Goal: Task Accomplishment & Management: Manage account settings

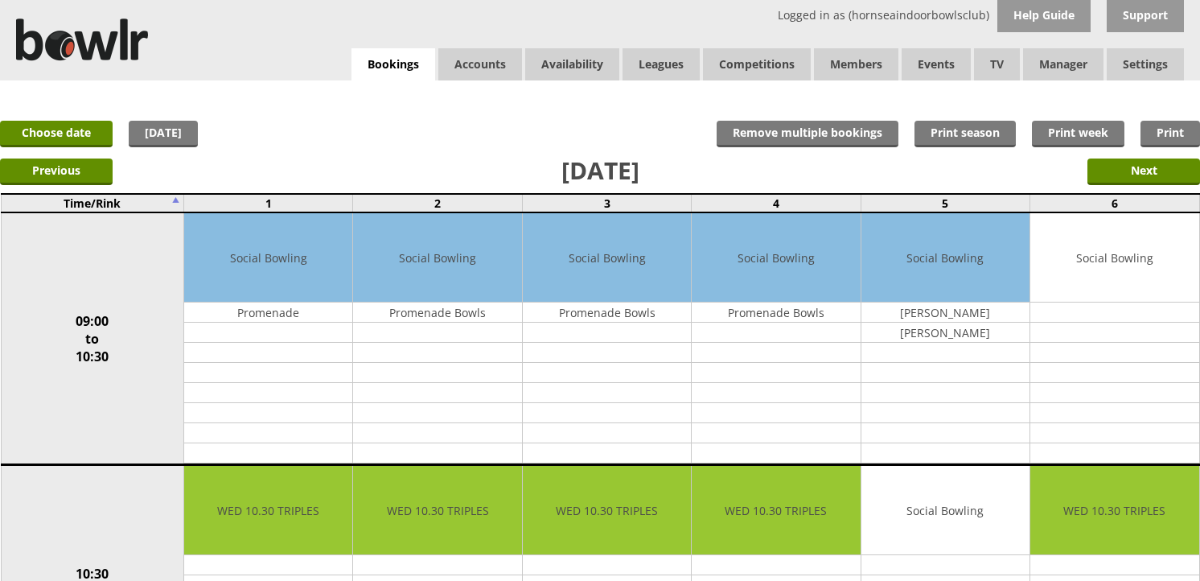
click at [0, 0] on link "Members list" at bounding box center [0, 0] width 0 height 0
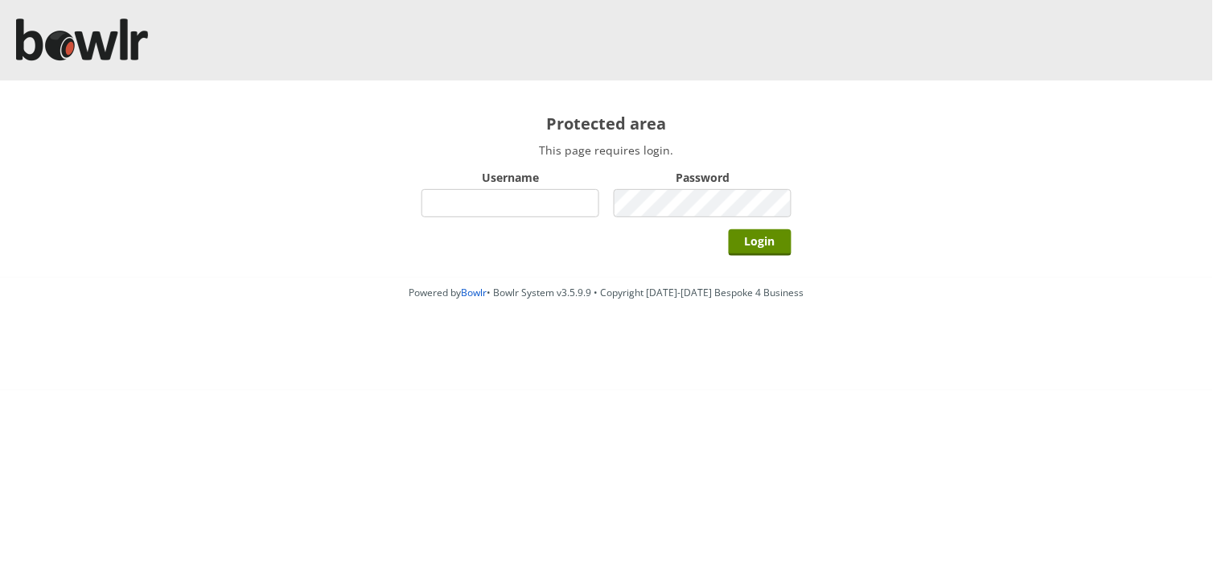
click at [521, 195] on input "Username" at bounding box center [511, 203] width 178 height 28
type input "hornseaindoorbowlsclub"
click at [729, 229] on input "Login" at bounding box center [760, 242] width 63 height 27
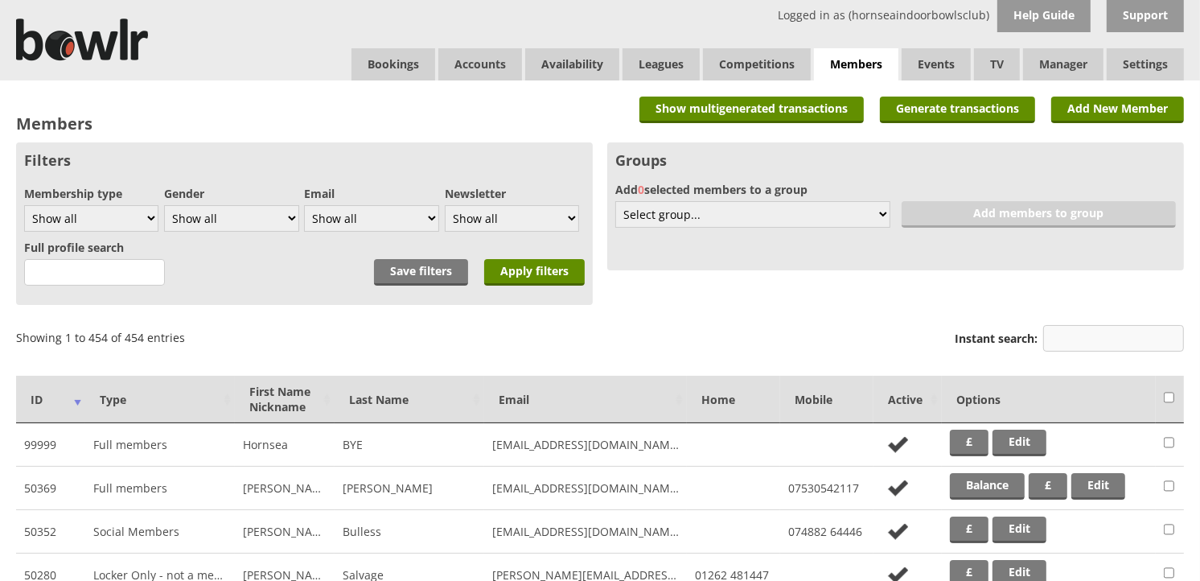
click at [1105, 331] on input "Instant search:" at bounding box center [1114, 338] width 141 height 27
click at [1057, 250] on div "Groups Add 0 selected members to a group Select group... Create new 6 without e…" at bounding box center [895, 206] width 577 height 128
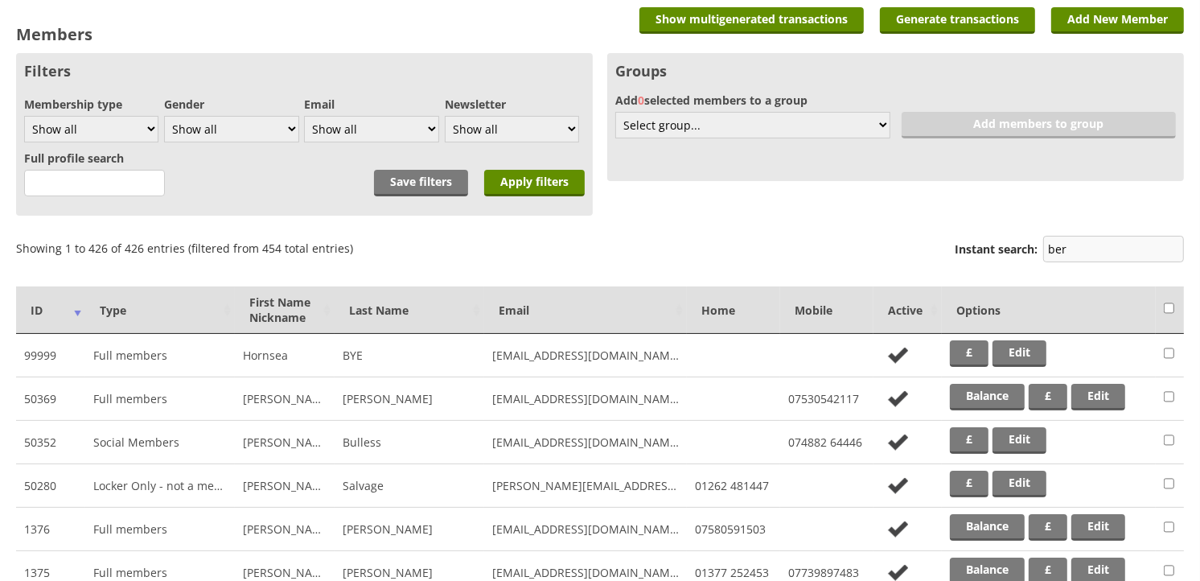
click at [1087, 255] on input "ber" at bounding box center [1114, 249] width 141 height 27
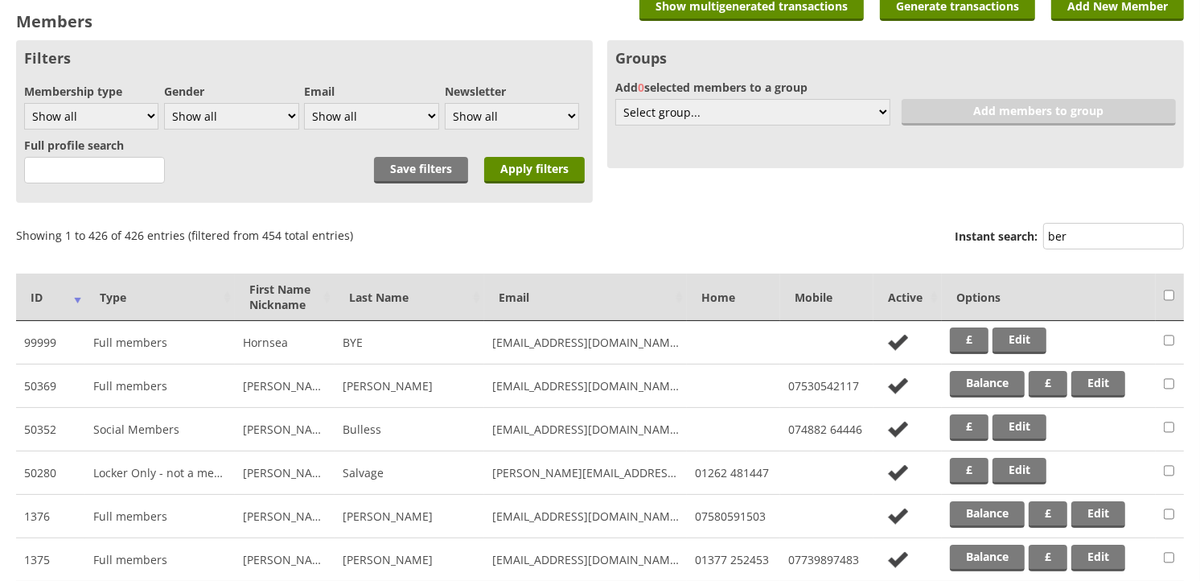
scroll to position [0, 0]
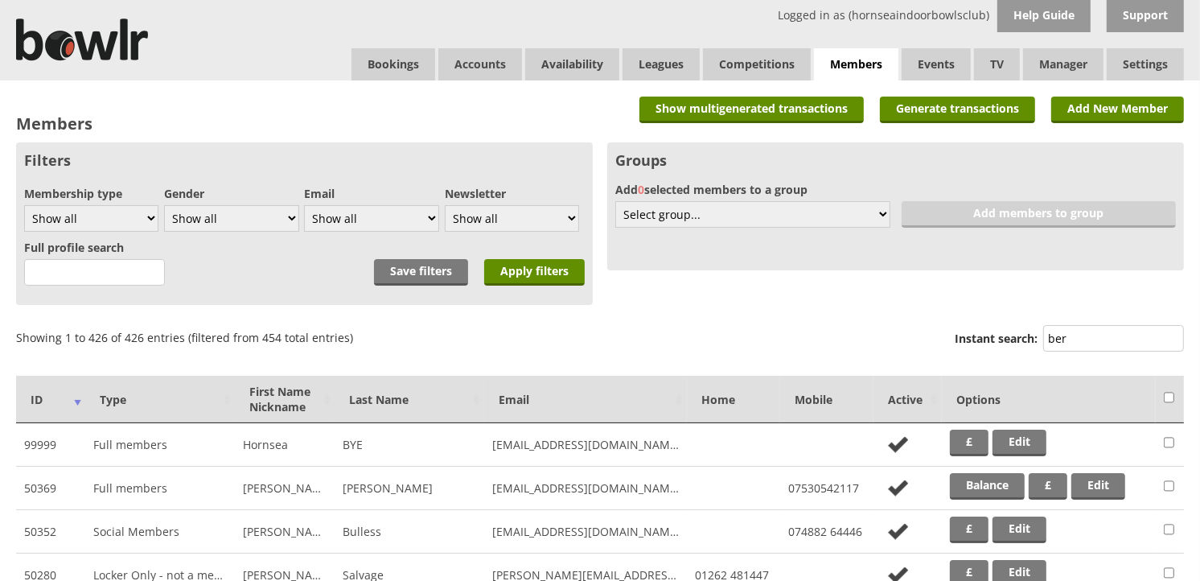
drag, startPoint x: 1089, startPoint y: 330, endPoint x: 845, endPoint y: 362, distance: 245.9
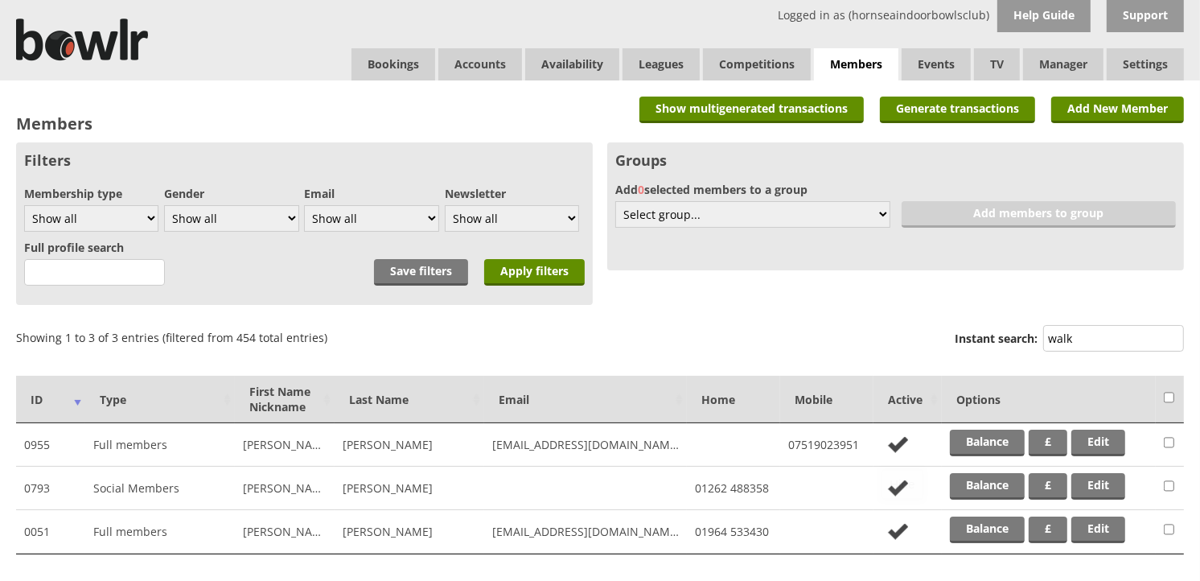
type input "walk"
click at [967, 427] on td "Balance £ Edit" at bounding box center [1049, 444] width 214 height 43
click at [975, 430] on link "Balance" at bounding box center [987, 443] width 75 height 27
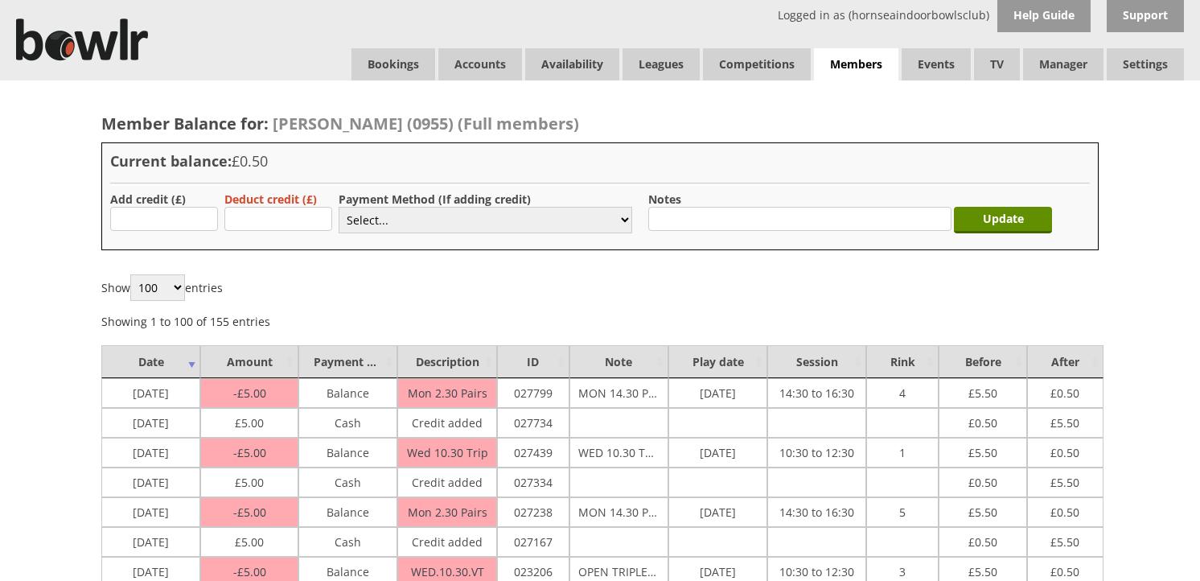
type input "5.00"
click at [360, 219] on select "Select... Cash Card Cheque Bank Transfer Other Member Card Gift Voucher Balance" at bounding box center [486, 220] width 294 height 27
select select "1"
click at [339, 207] on select "Select... Cash Card Cheque Bank Transfer Other Member Card Gift Voucher Balance" at bounding box center [486, 220] width 294 height 27
click at [1025, 226] on input "Update" at bounding box center [1003, 220] width 98 height 27
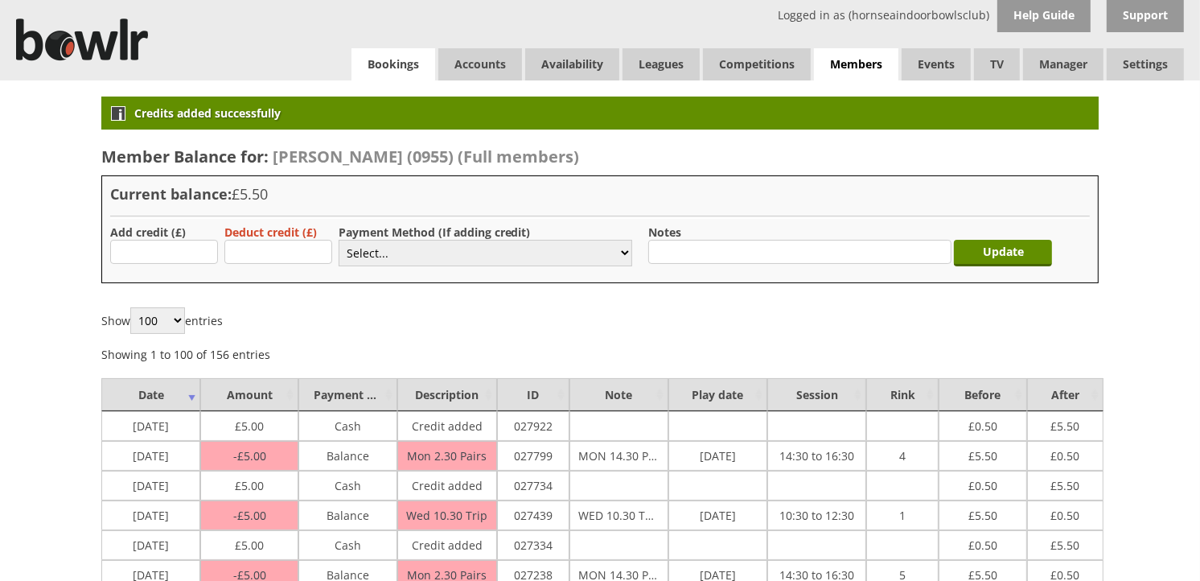
click at [380, 66] on link "Bookings" at bounding box center [394, 64] width 84 height 32
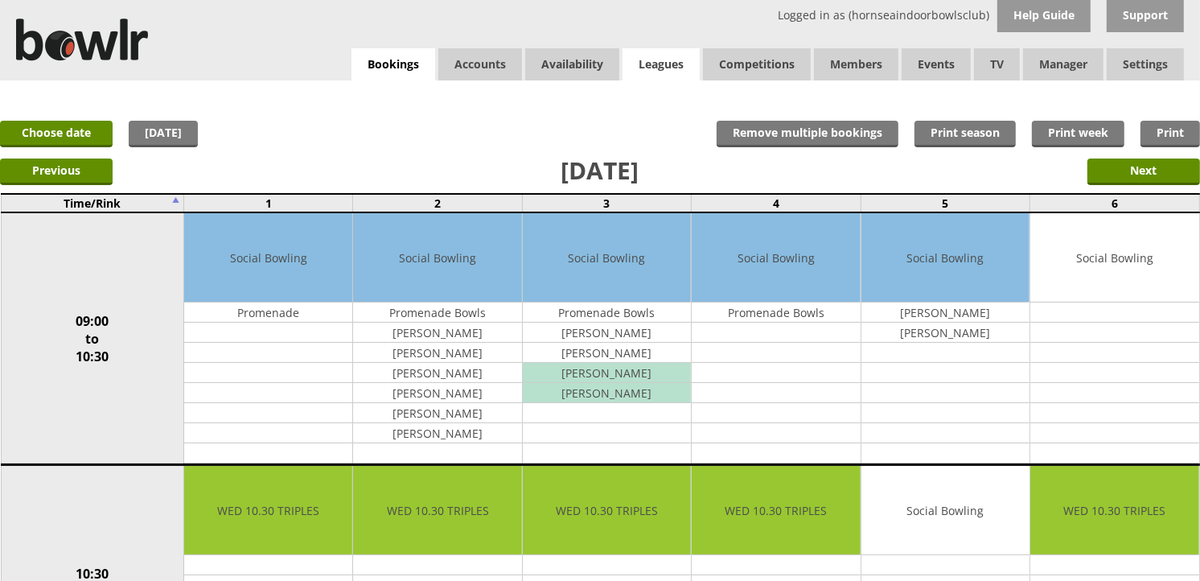
click at [684, 67] on link "Leagues" at bounding box center [661, 64] width 77 height 32
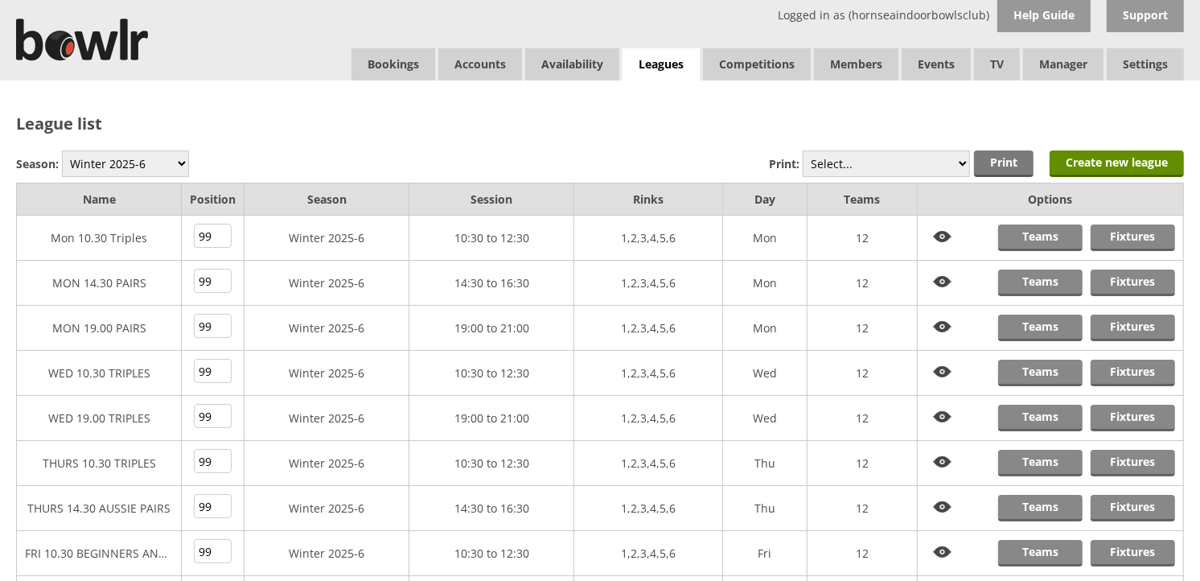
click at [1086, 375] on td "Fixtures Teams" at bounding box center [1051, 373] width 266 height 45
click at [1077, 375] on link "Teams" at bounding box center [1041, 373] width 84 height 27
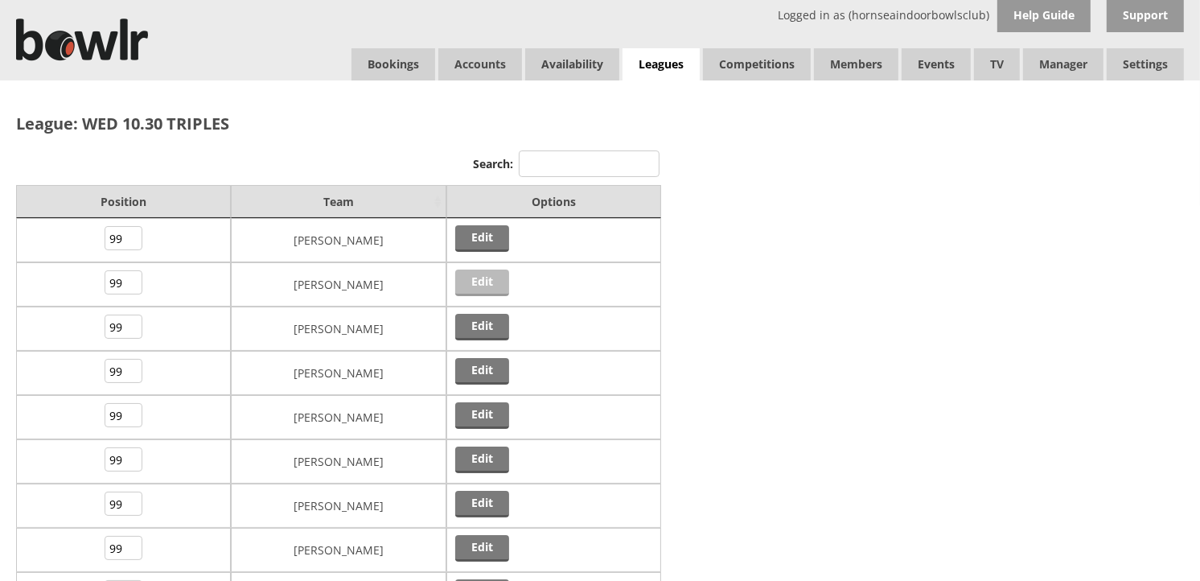
click at [494, 282] on link "Edit" at bounding box center [482, 283] width 54 height 27
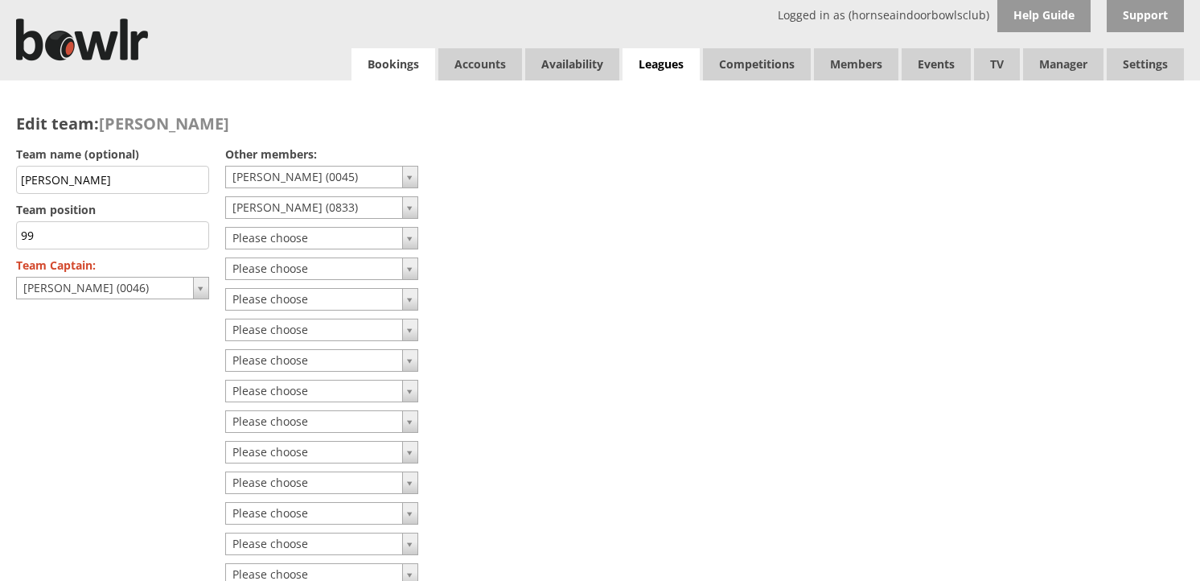
click at [378, 69] on link "Bookings" at bounding box center [394, 64] width 84 height 32
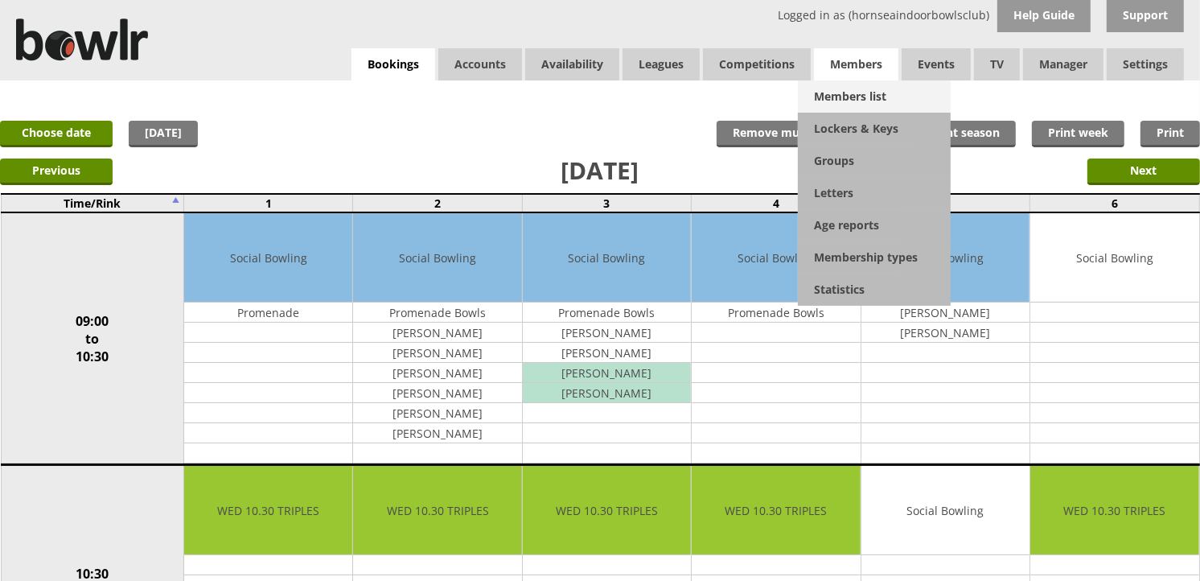
click at [879, 93] on link "Members list" at bounding box center [874, 96] width 153 height 32
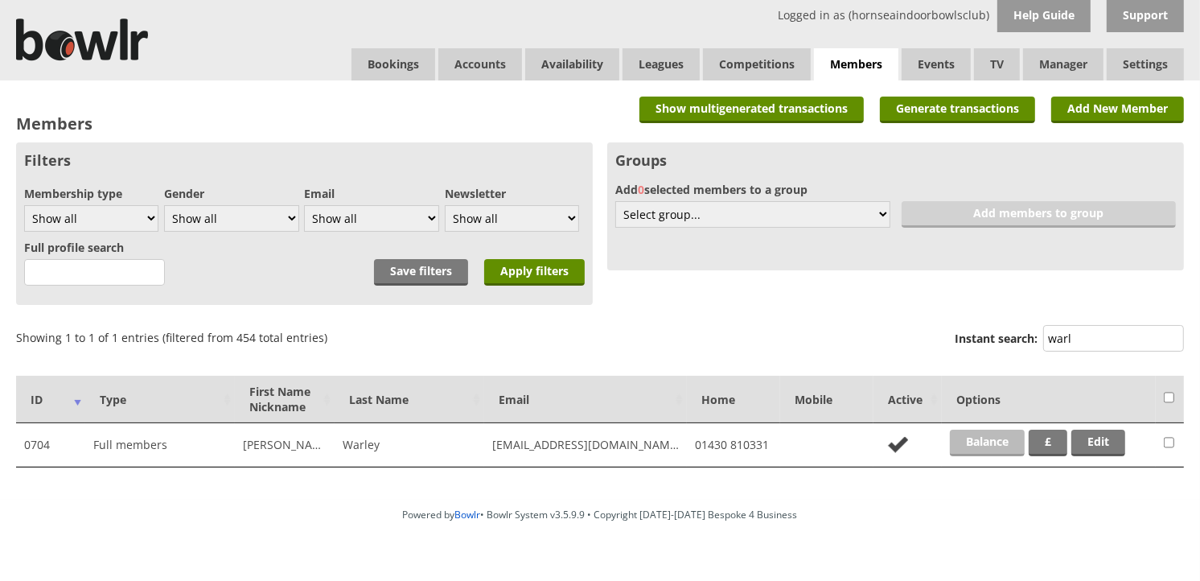
type input "warl"
click at [995, 445] on link "Balance" at bounding box center [987, 443] width 75 height 27
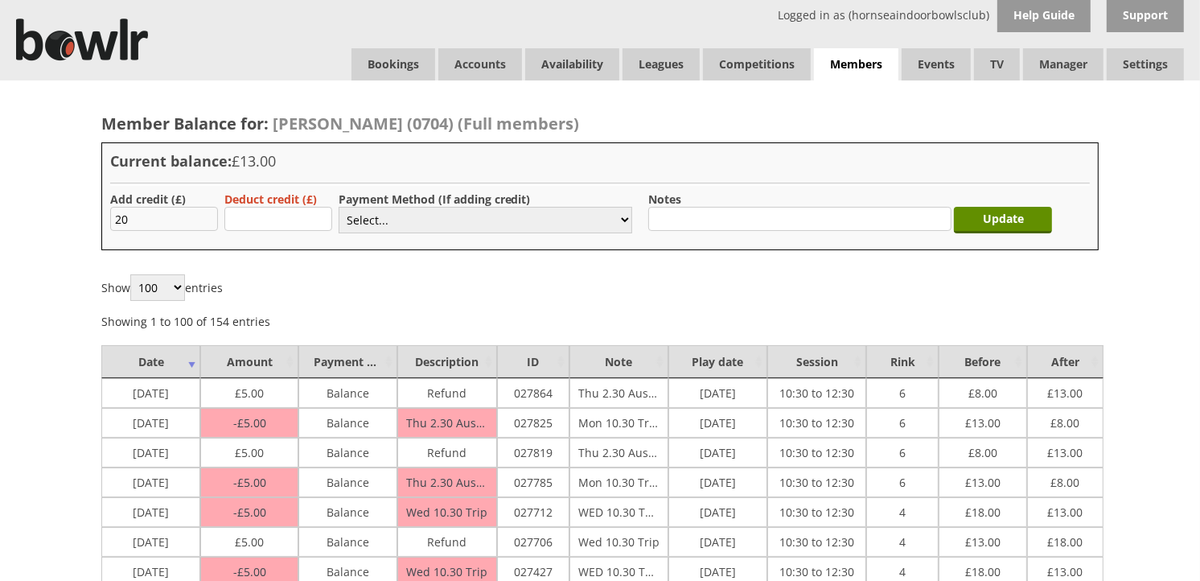
type input "20.00"
click at [374, 224] on select "Select... Cash Card Cheque Bank Transfer Other Member Card Gift Voucher Balance" at bounding box center [486, 220] width 294 height 27
click at [339, 207] on select "Select... Cash Card Cheque Bank Transfer Other Member Card Gift Voucher Balance" at bounding box center [486, 220] width 294 height 27
click at [419, 212] on select "Select... Cash Card Cheque Bank Transfer Other Member Card Gift Voucher Balance" at bounding box center [486, 220] width 294 height 27
select select "6"
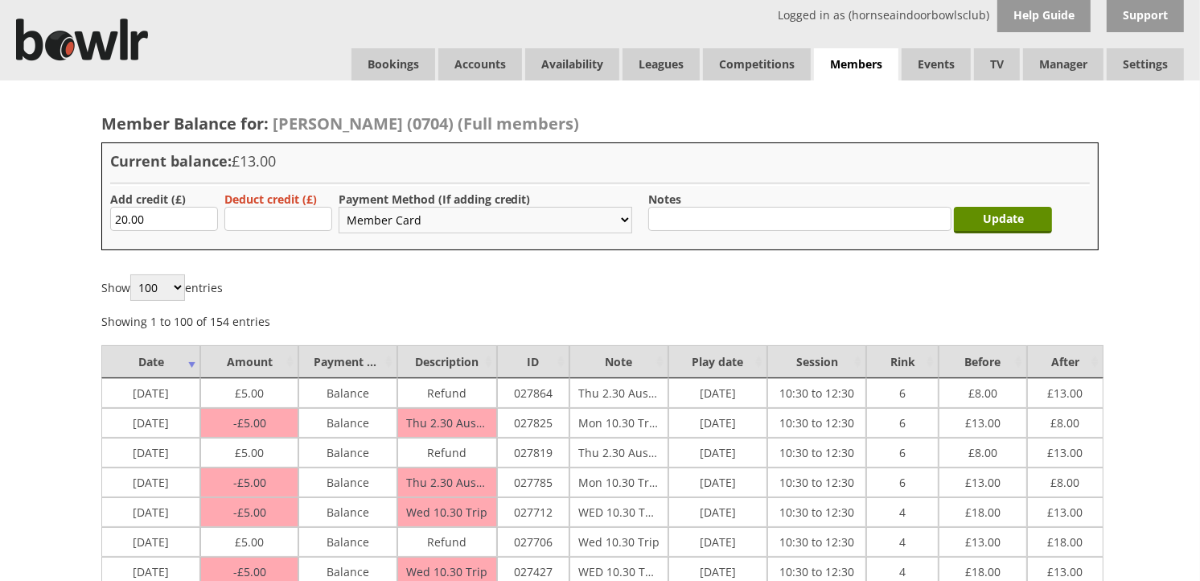
click at [339, 207] on select "Select... Cash Card Cheque Bank Transfer Other Member Card Gift Voucher Balance" at bounding box center [486, 220] width 294 height 27
click at [1002, 220] on input "Update" at bounding box center [1003, 220] width 98 height 27
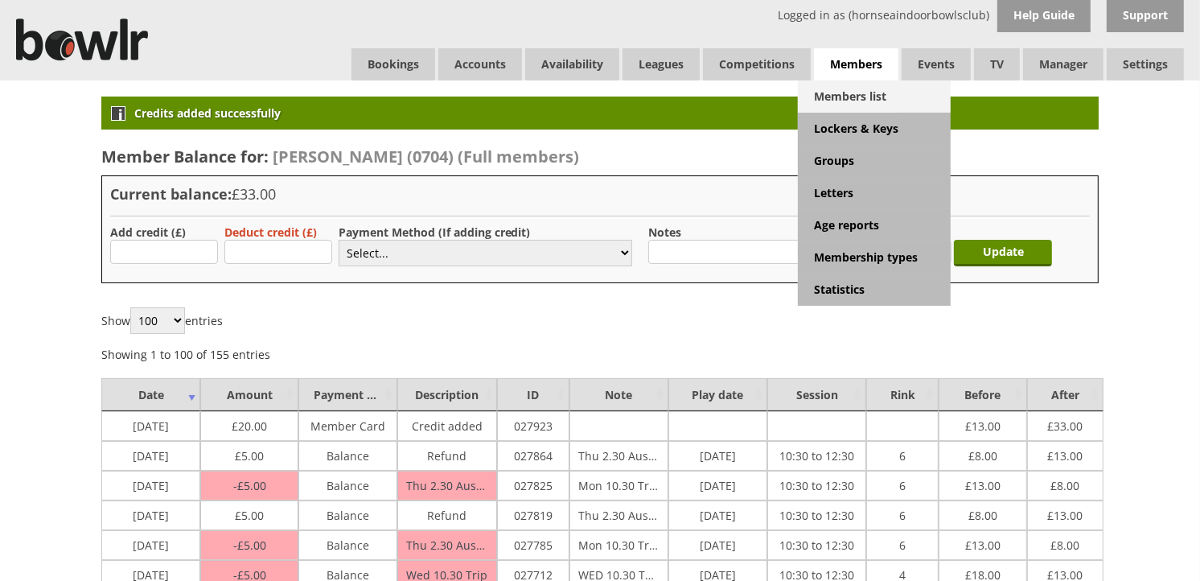
click at [809, 94] on link "Members list" at bounding box center [874, 96] width 153 height 32
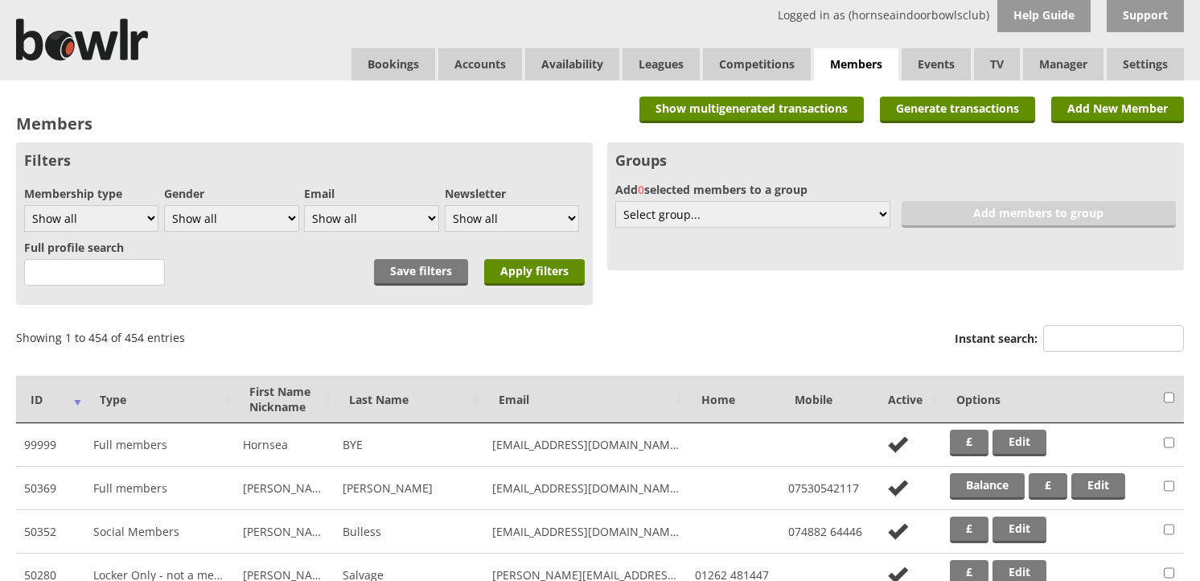
click at [1047, 342] on input "Instant search:" at bounding box center [1114, 338] width 141 height 27
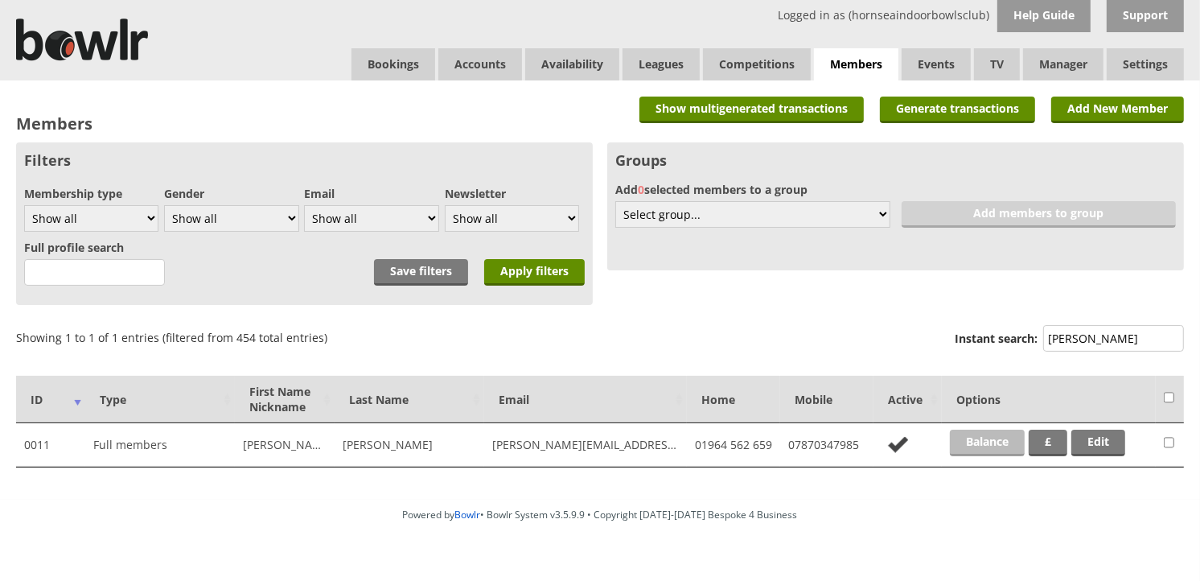
type input "eilee"
click at [1003, 451] on link "Balance" at bounding box center [987, 443] width 75 height 27
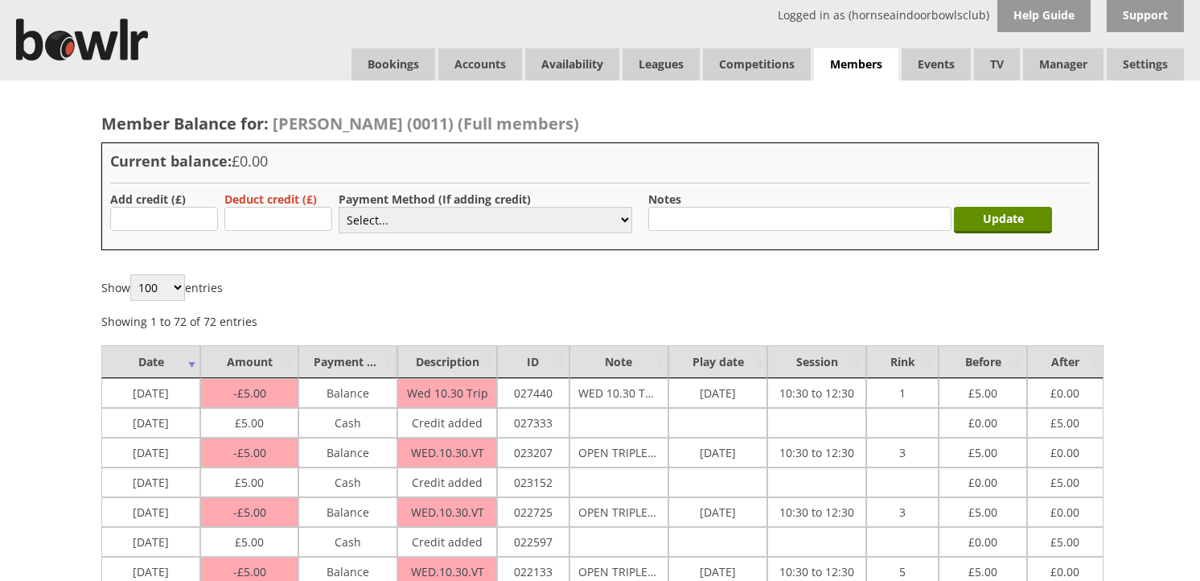
click at [125, 220] on input "text" at bounding box center [164, 219] width 108 height 24
type input "5.00"
click at [411, 220] on select "Select... Cash Card Cheque Bank Transfer Other Member Card Gift Voucher Balance" at bounding box center [486, 220] width 294 height 27
click at [339, 207] on select "Select... Cash Card Cheque Bank Transfer Other Member Card Gift Voucher Balance" at bounding box center [486, 220] width 294 height 27
click at [427, 235] on div "Payment Method (If adding credit) Select... Cash Card Cheque Bank Transfer Othe…" at bounding box center [486, 214] width 294 height 46
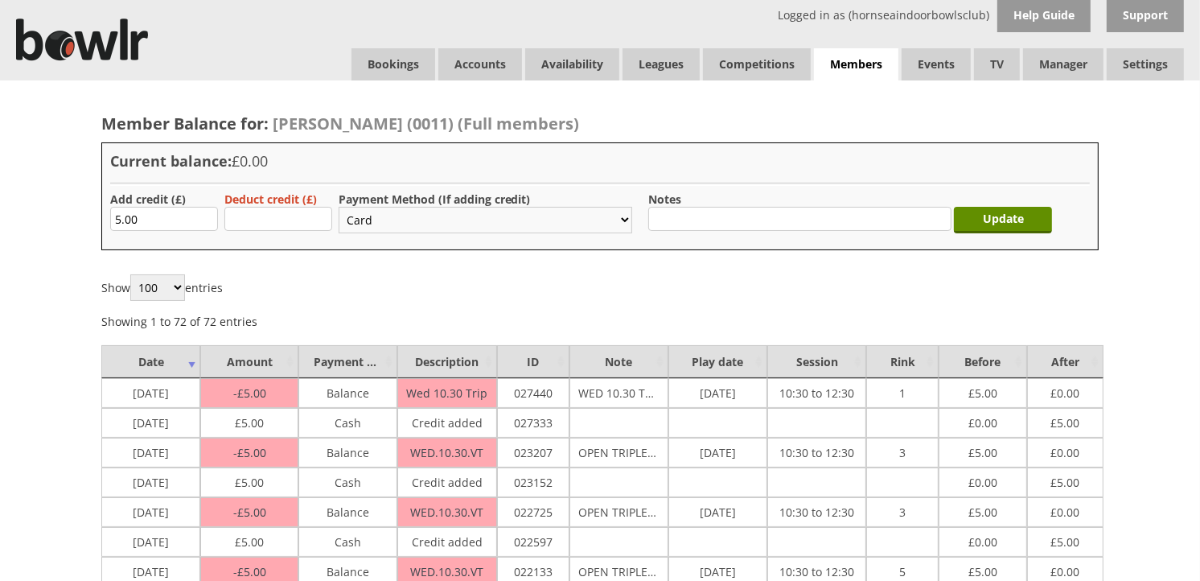
click at [412, 215] on select "Select... Cash Card Cheque Bank Transfer Other Member Card Gift Voucher Balance" at bounding box center [486, 220] width 294 height 27
select select "1"
click at [339, 207] on select "Select... Cash Card Cheque Bank Transfer Other Member Card Gift Voucher Balance" at bounding box center [486, 220] width 294 height 27
click at [1026, 220] on input "Update" at bounding box center [1003, 220] width 98 height 27
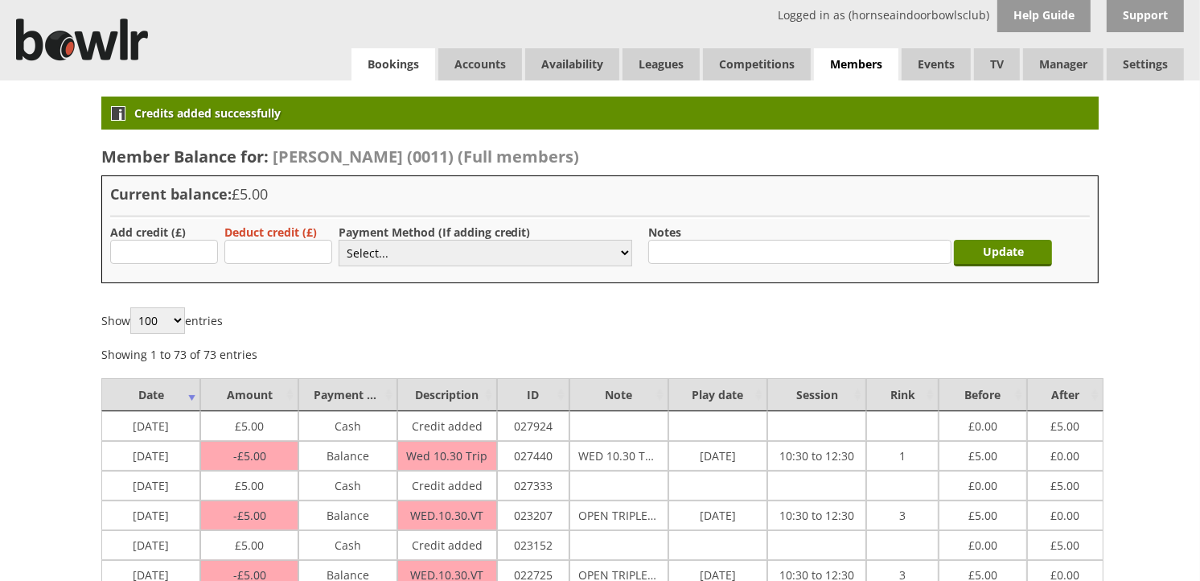
click at [409, 61] on link "Bookings" at bounding box center [394, 64] width 84 height 32
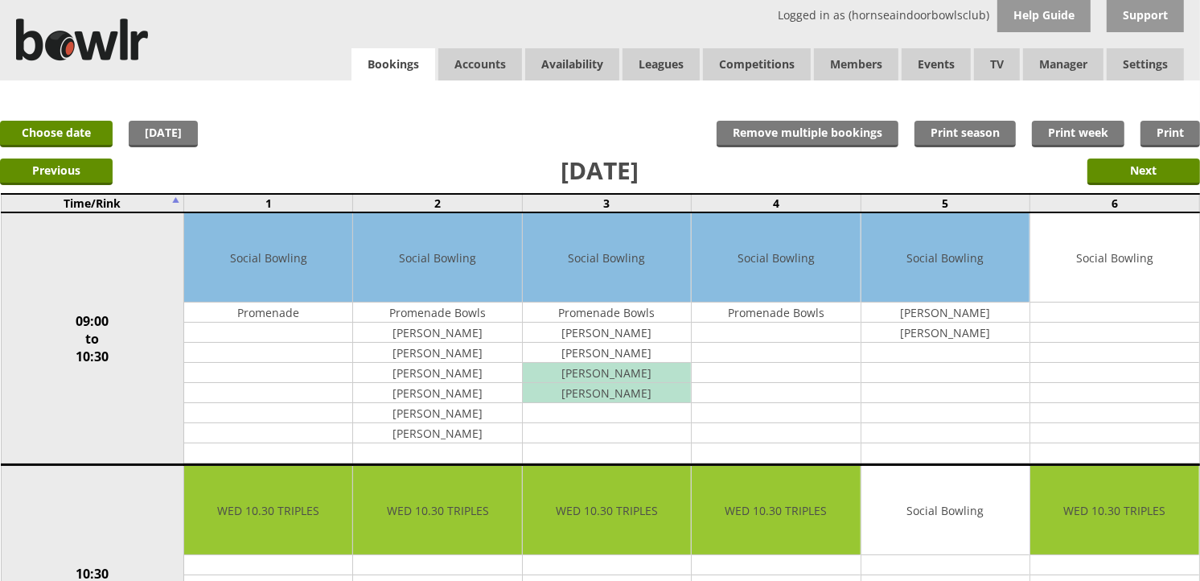
click at [369, 75] on link "Bookings" at bounding box center [394, 64] width 84 height 33
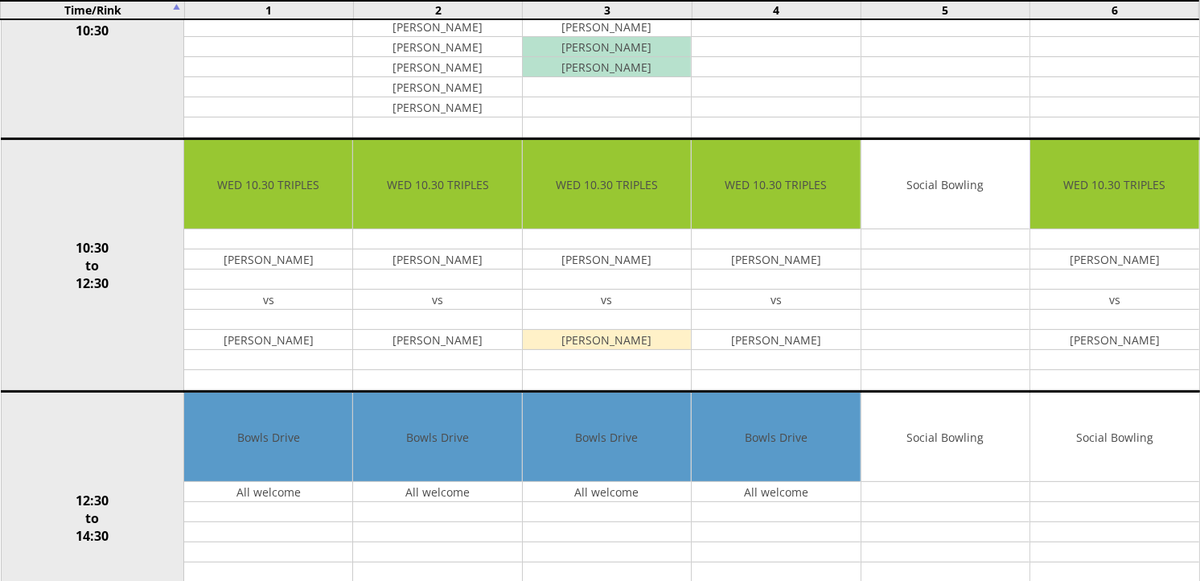
scroll to position [357, 0]
